Goal: Information Seeking & Learning: Understand process/instructions

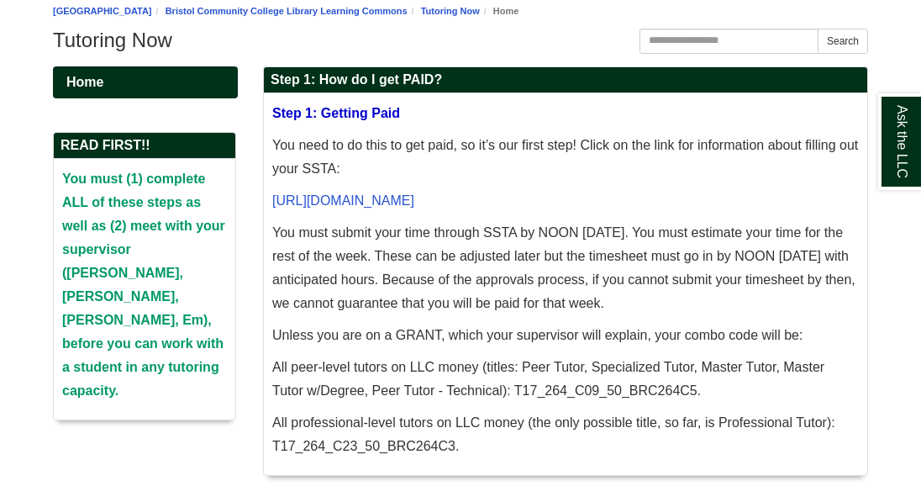
scroll to position [161, 0]
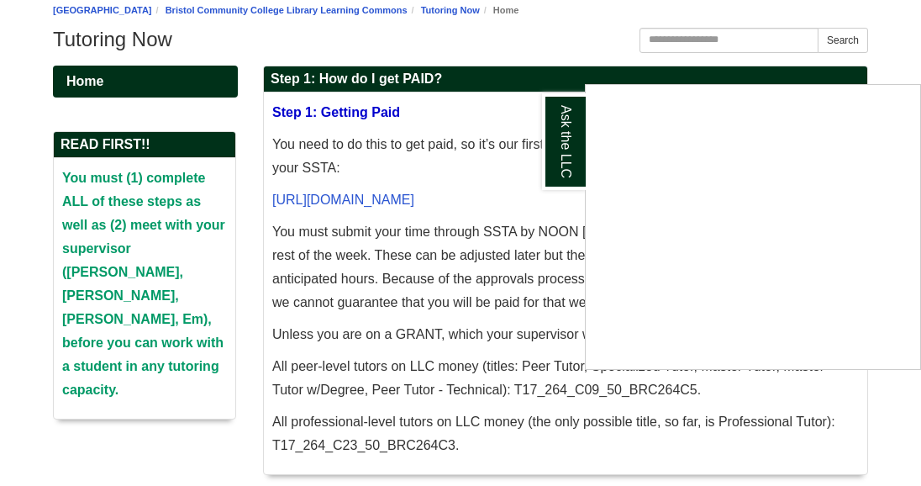
click at [472, 217] on div "Ask the LLC" at bounding box center [460, 243] width 921 height 486
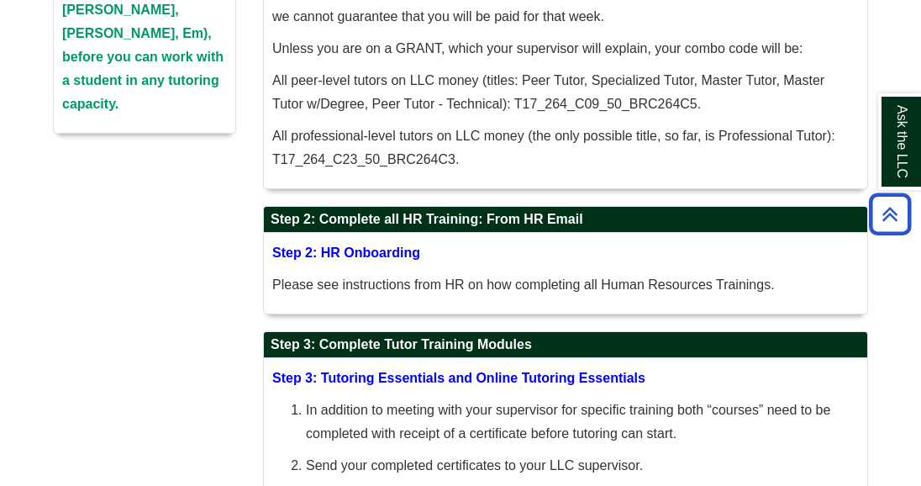
scroll to position [447, 0]
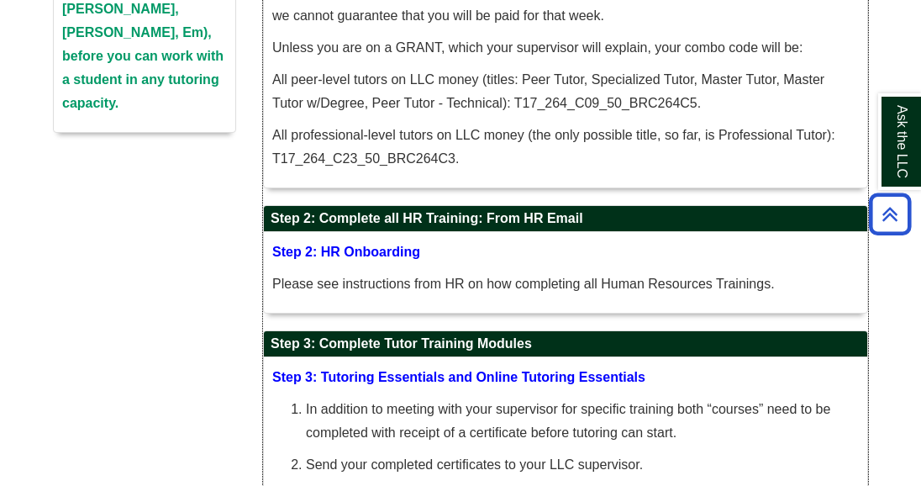
click at [367, 259] on span "Step 2: HR Onboarding" at bounding box center [346, 252] width 148 height 14
click at [529, 296] on p "Please see instructions from HR on how completing all Human Resources Trainings." at bounding box center [565, 284] width 587 height 24
click at [371, 259] on span "Step 2: HR Onboarding" at bounding box center [346, 252] width 148 height 14
drag, startPoint x: 371, startPoint y: 293, endPoint x: 356, endPoint y: 297, distance: 14.7
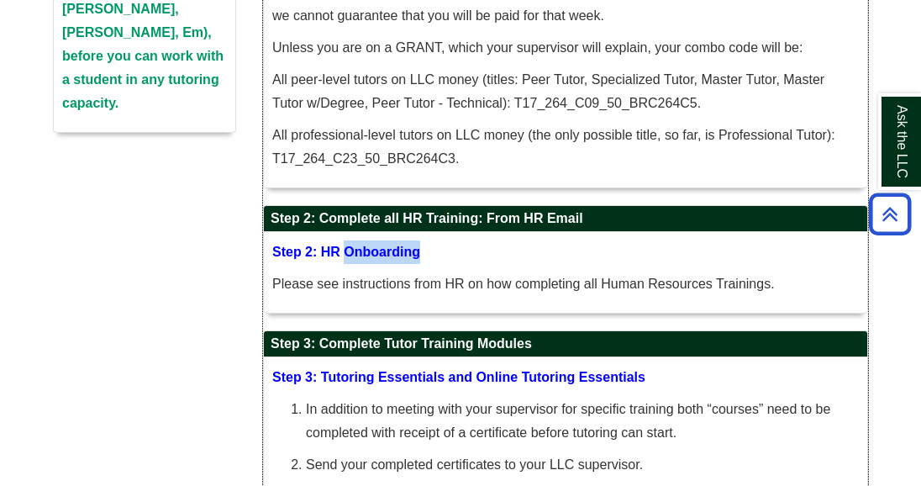
click at [364, 259] on span "Step 2: HR Onboarding" at bounding box center [346, 252] width 148 height 14
click at [338, 259] on span "Step 2: HR Onboarding" at bounding box center [346, 252] width 148 height 14
click at [335, 259] on span "Step 2: HR Onboarding" at bounding box center [346, 252] width 148 height 14
click at [490, 264] on p "Step 2: HR Onboarding" at bounding box center [565, 252] width 587 height 24
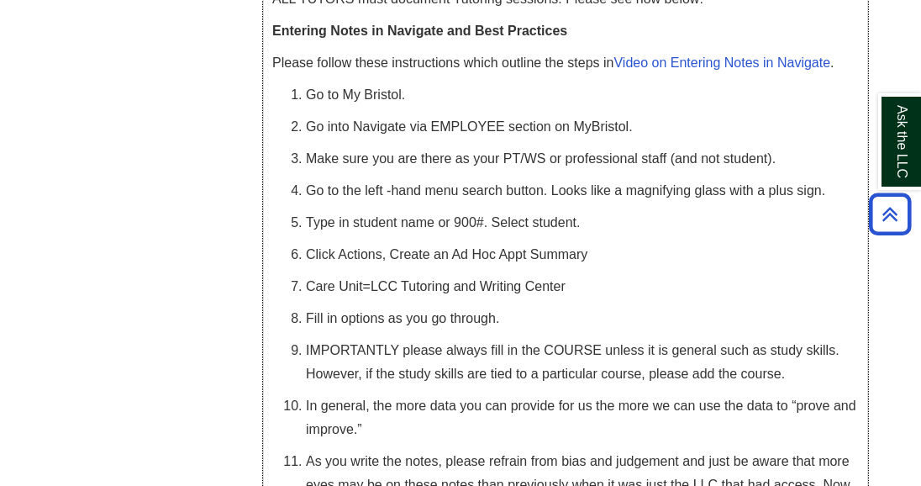
scroll to position [3647, 0]
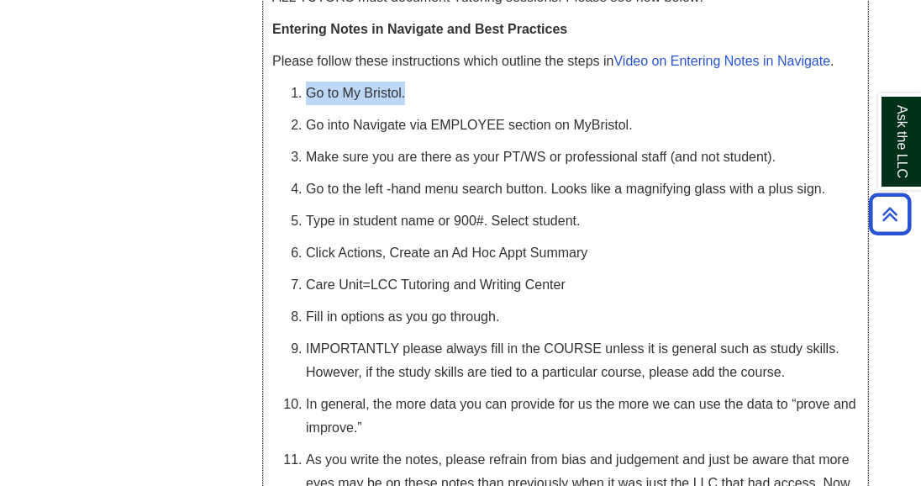
drag, startPoint x: 310, startPoint y: 115, endPoint x: 405, endPoint y: 116, distance: 95.0
click at [404, 105] on p "Go to My Bristol." at bounding box center [582, 94] width 553 height 24
click at [529, 105] on p "Go to My Bristol." at bounding box center [582, 94] width 553 height 24
click at [433, 297] on p "Care Unit=LCC Tutoring and Writing Center" at bounding box center [582, 285] width 553 height 24
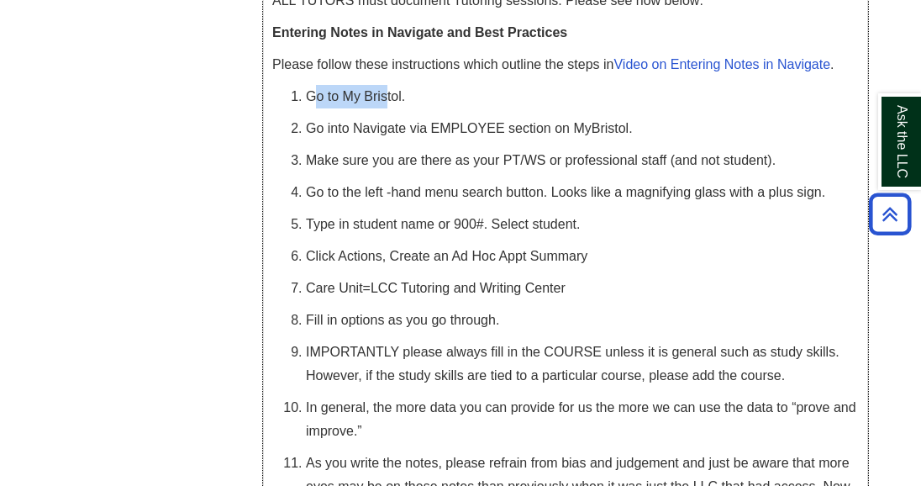
drag, startPoint x: 314, startPoint y: 117, endPoint x: 388, endPoint y: 108, distance: 74.5
click at [388, 108] on p "Go to My Bristol." at bounding box center [582, 97] width 553 height 24
click at [372, 108] on p "Go to My Bristol." at bounding box center [582, 97] width 553 height 24
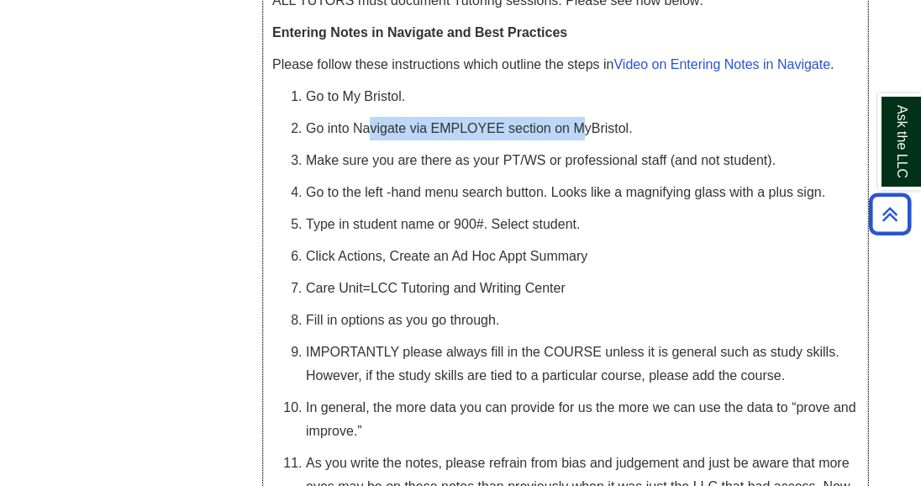
drag, startPoint x: 384, startPoint y: 143, endPoint x: 512, endPoint y: 161, distance: 129.0
click at [582, 140] on p "Go into Navigate via EMPLOYEE section on MyBristol." at bounding box center [582, 129] width 553 height 24
click at [419, 172] on p "Make sure you are there as your PT/WS or professional staff (and not student)." at bounding box center [582, 161] width 553 height 24
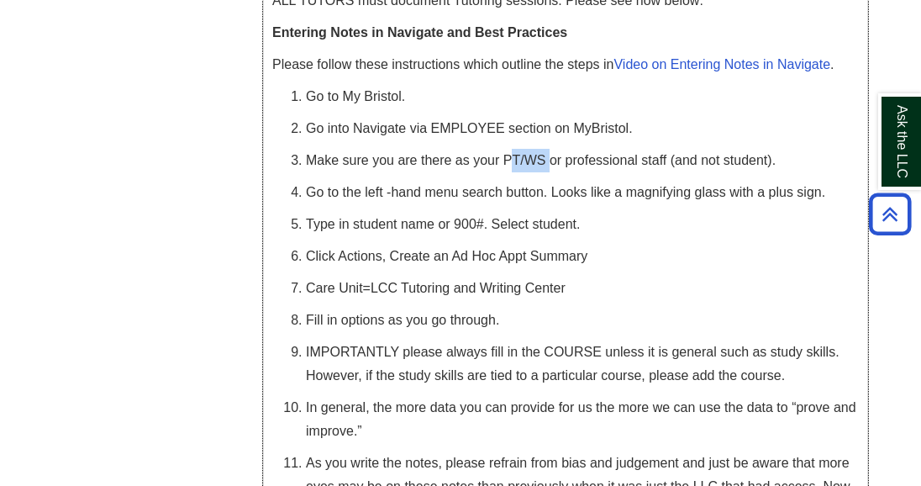
drag, startPoint x: 514, startPoint y: 182, endPoint x: 549, endPoint y: 182, distance: 34.5
click at [549, 172] on p "Make sure you are there as your PT/WS or professional staff (and not student)." at bounding box center [582, 161] width 553 height 24
drag, startPoint x: 550, startPoint y: 182, endPoint x: 515, endPoint y: 182, distance: 35.3
click at [550, 172] on p "Make sure you are there as your PT/WS or professional staff (and not student)." at bounding box center [582, 161] width 553 height 24
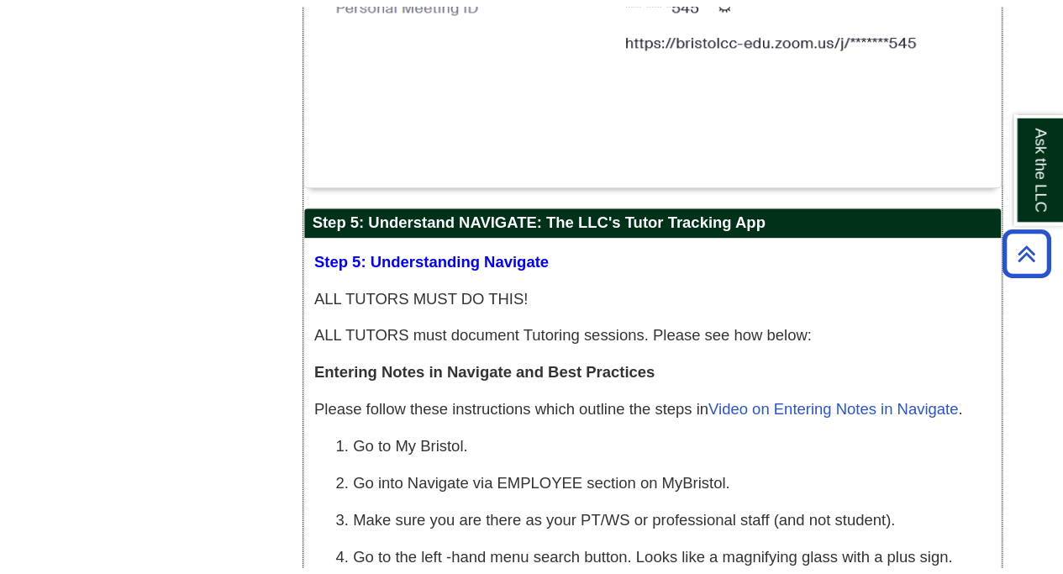
scroll to position [3384, 0]
